Goal: Task Accomplishment & Management: Complete application form

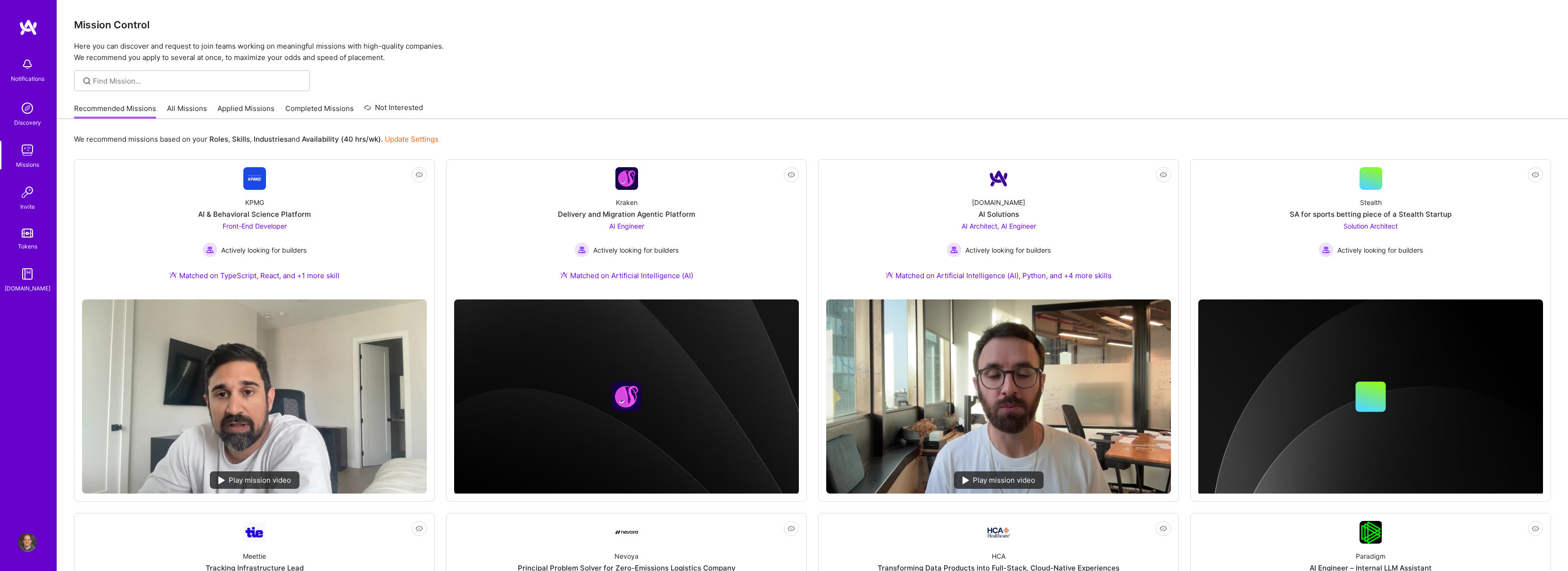
click at [242, 111] on link "Applied Missions" at bounding box center [246, 111] width 57 height 16
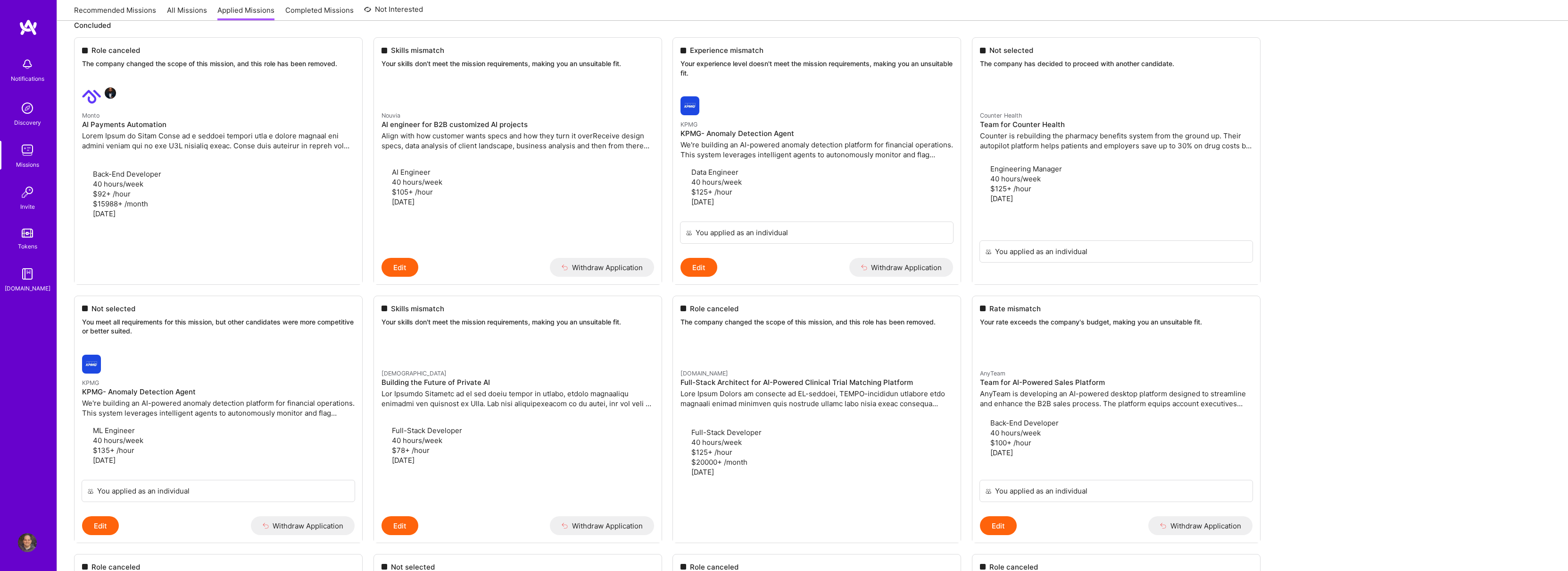
scroll to position [174, 0]
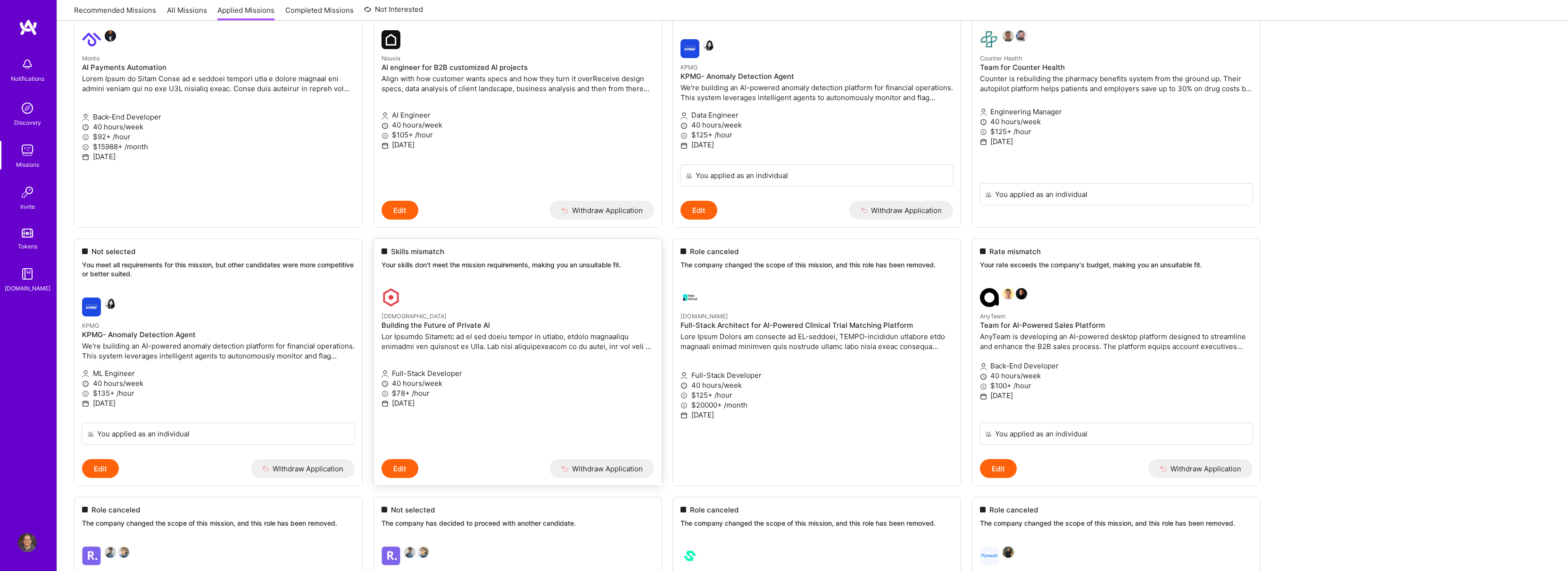
click at [563, 324] on h4 "Building the Future of Private AI" at bounding box center [518, 325] width 273 height 9
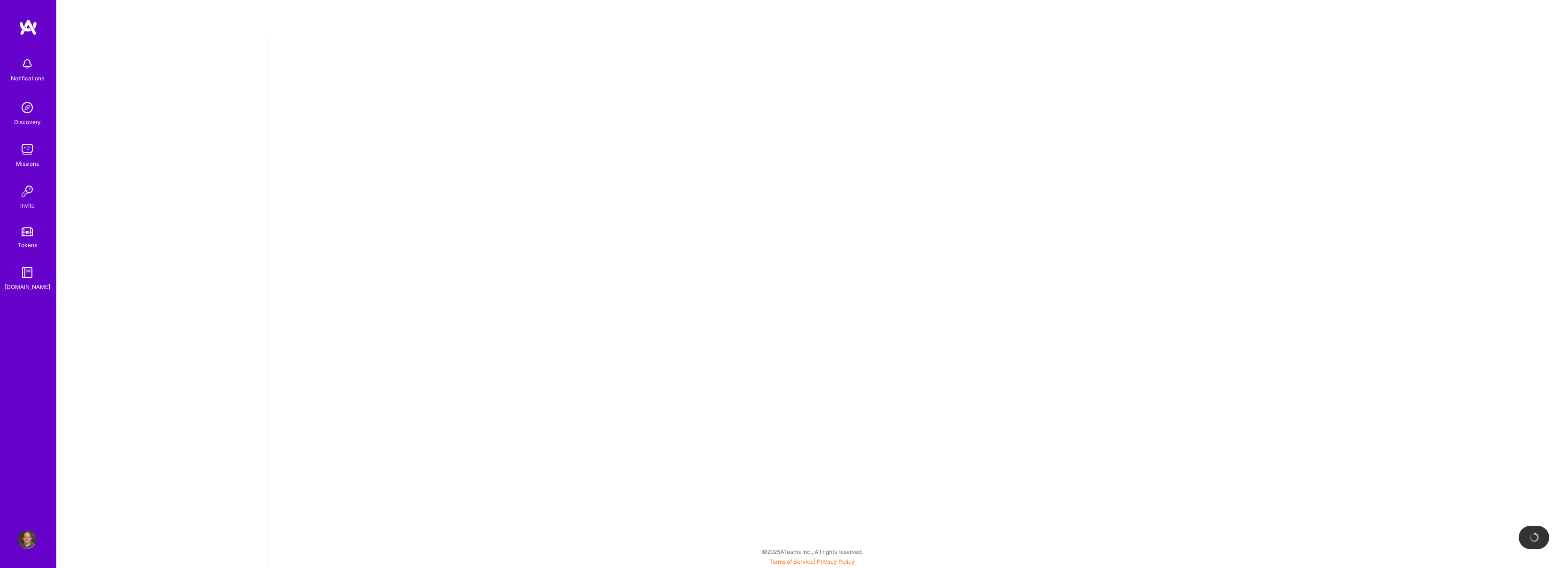
select select "US"
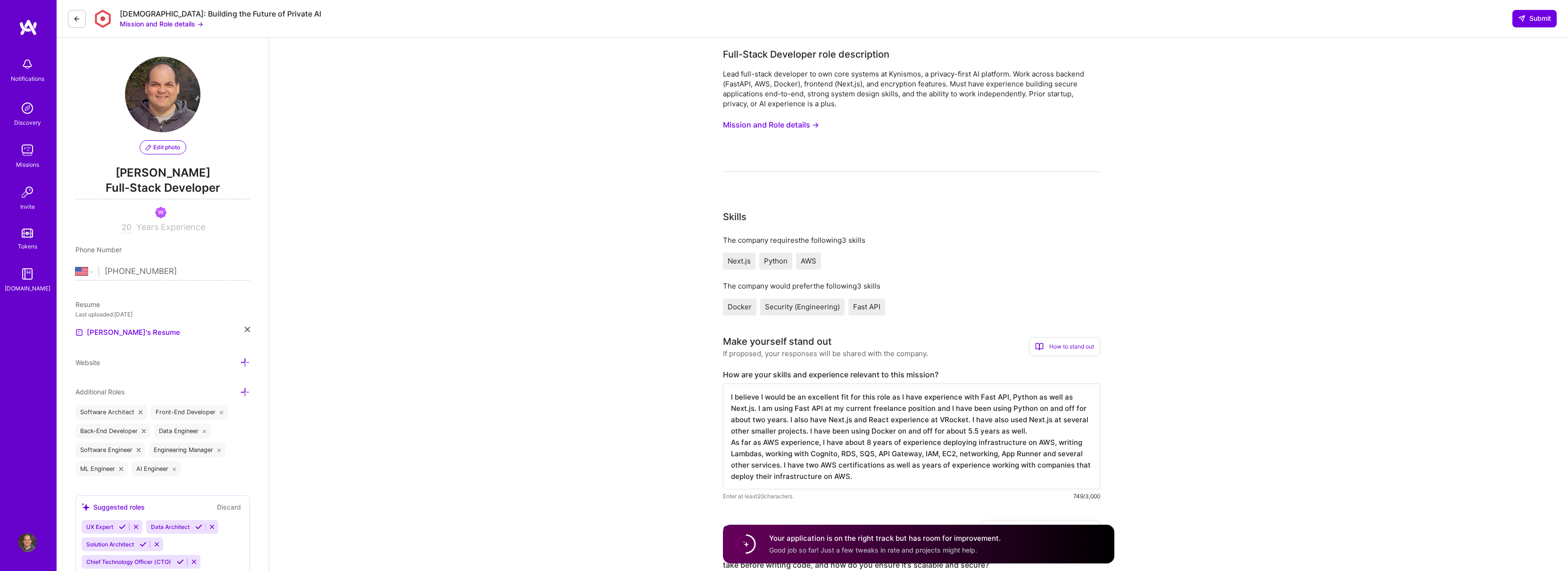
click at [79, 13] on button at bounding box center [76, 19] width 18 height 18
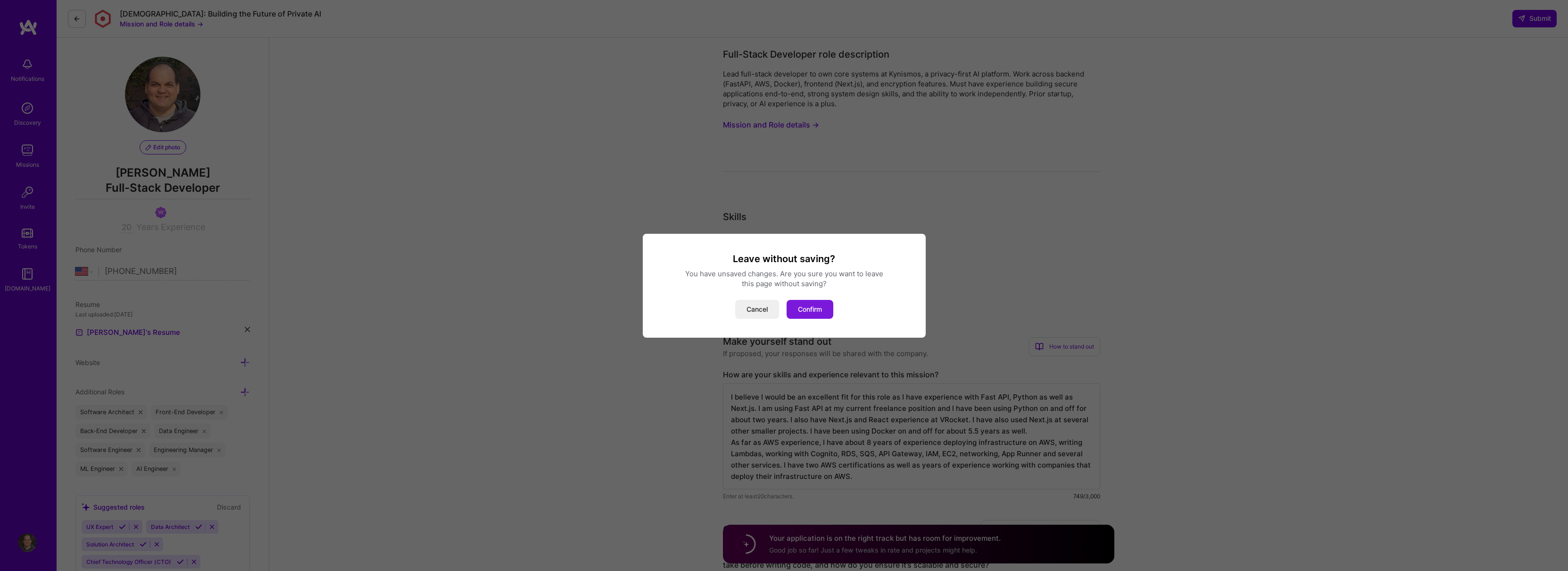
click at [798, 308] on button "Confirm" at bounding box center [810, 309] width 47 height 19
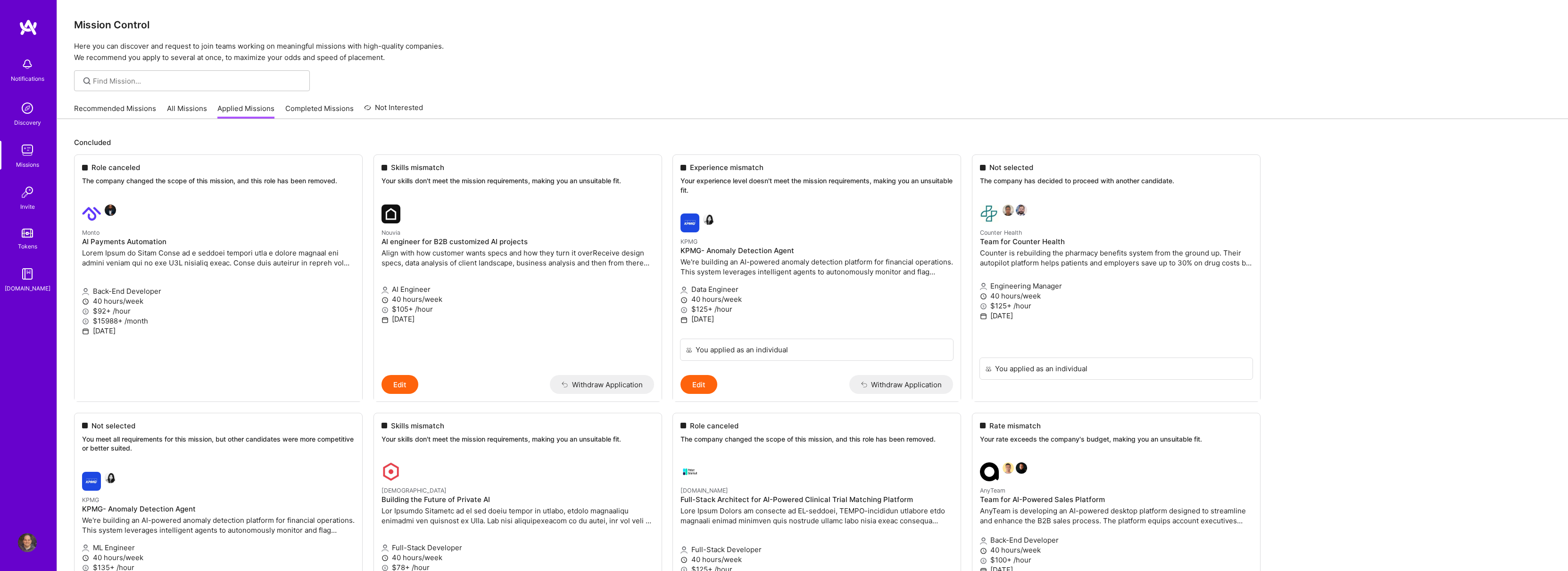
click at [110, 112] on link "Recommended Missions" at bounding box center [115, 111] width 82 height 16
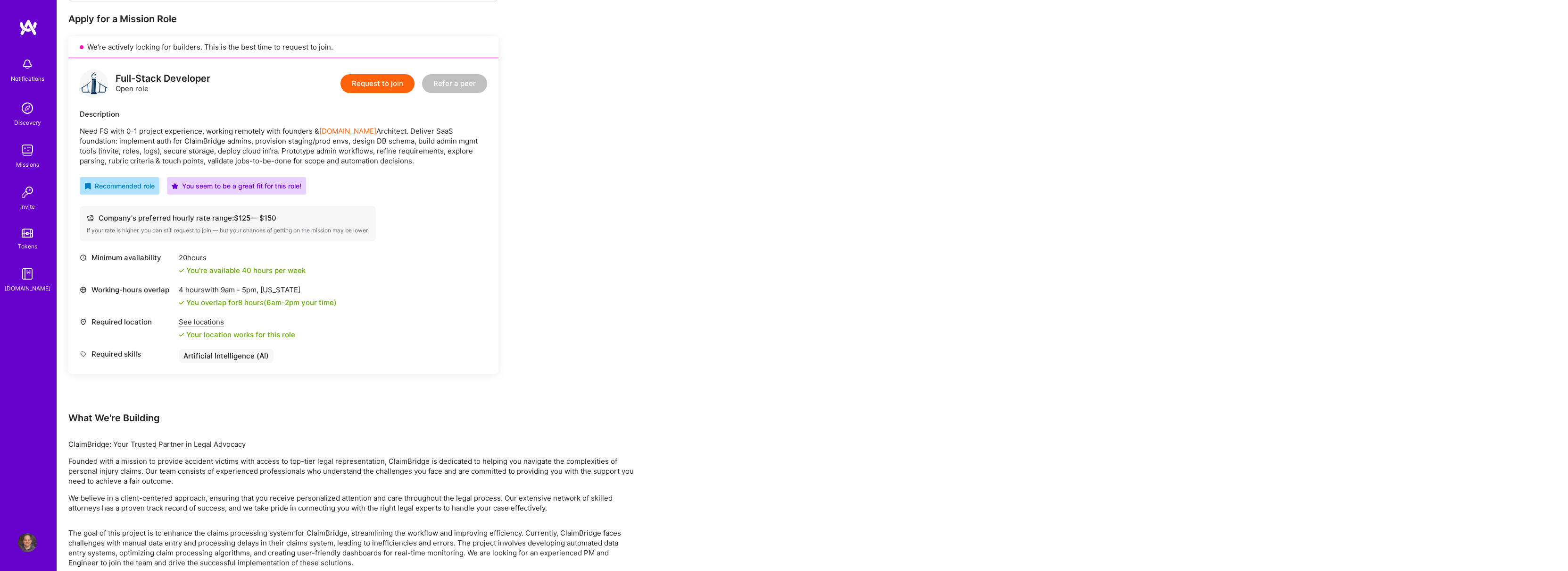
scroll to position [211, 0]
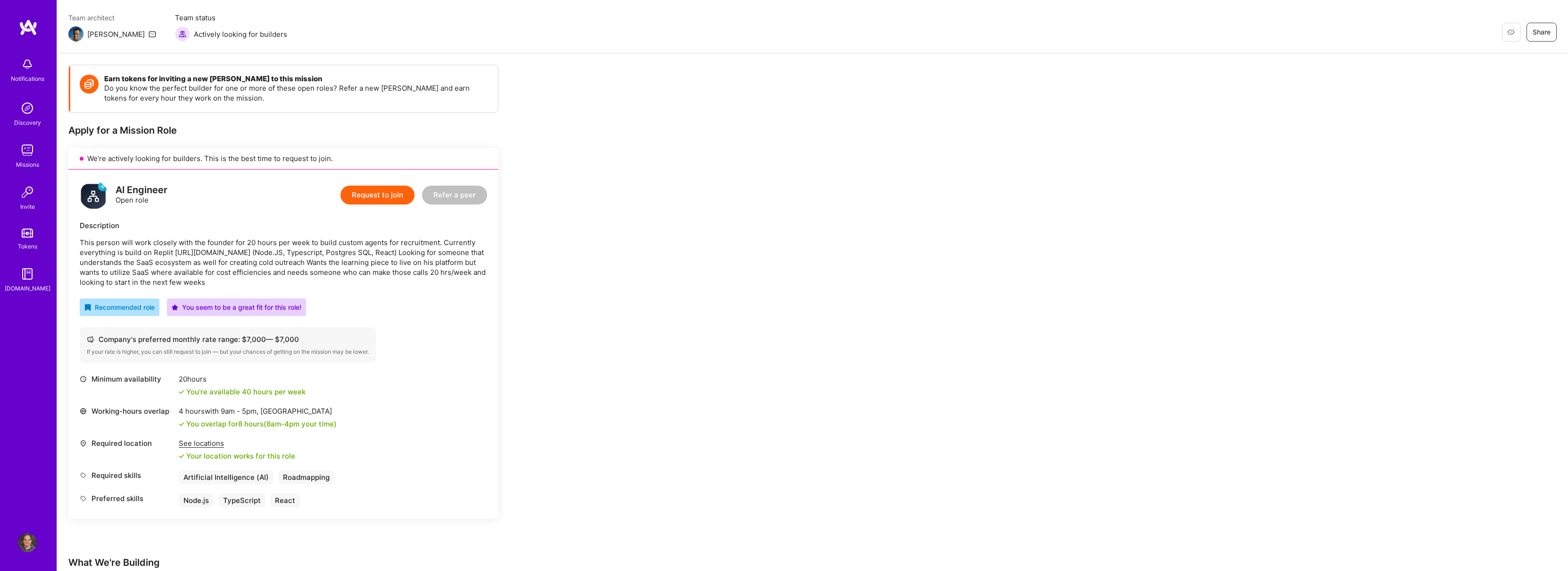
scroll to position [101, 0]
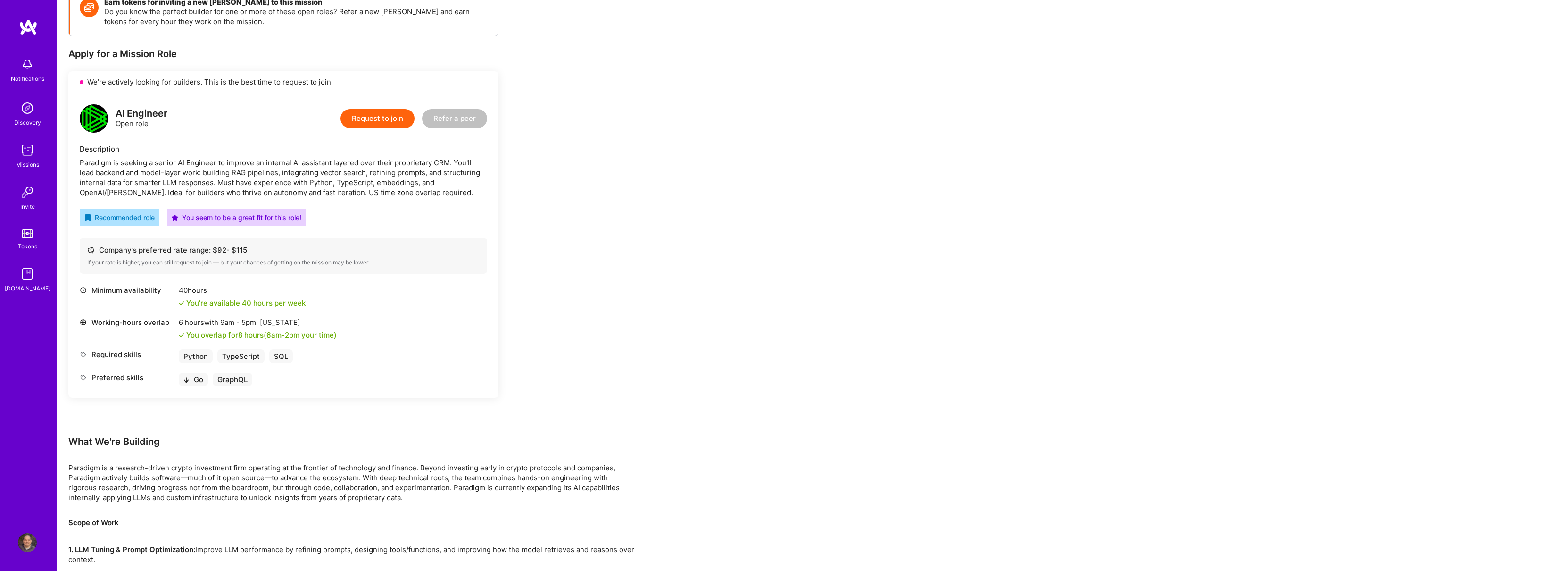
scroll to position [178, 0]
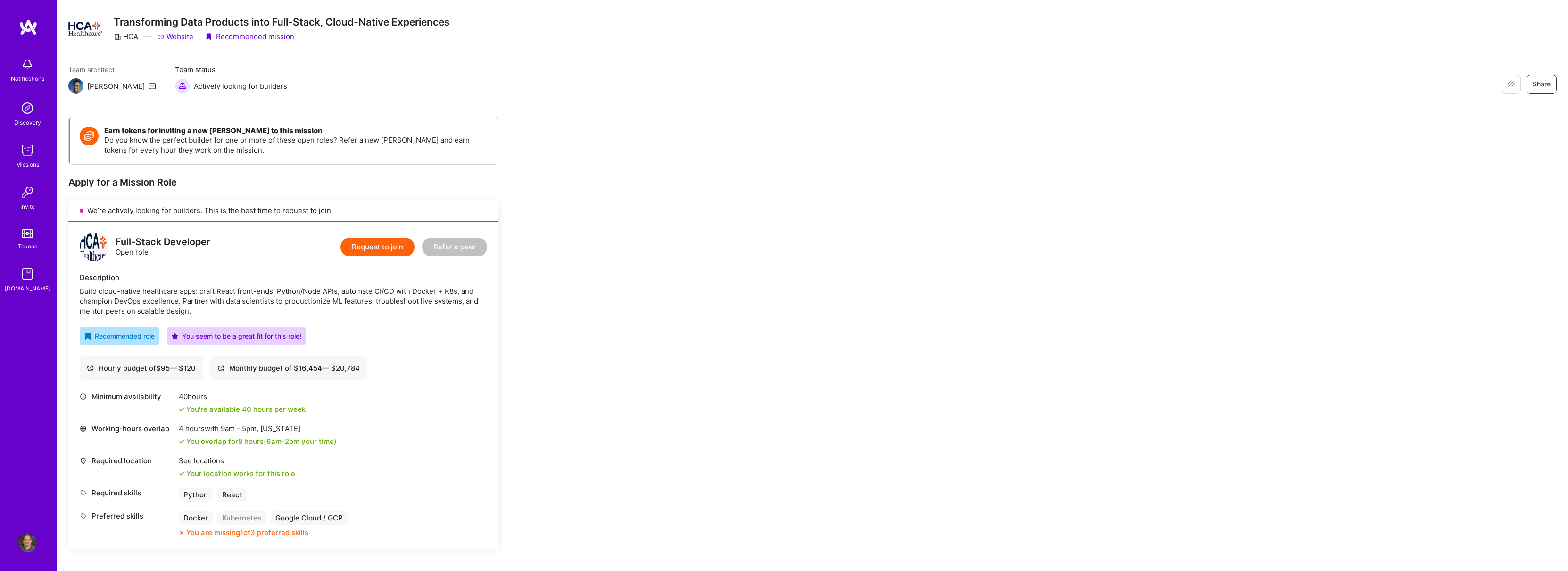
scroll to position [165, 0]
